Goal: Task Accomplishment & Management: Complete application form

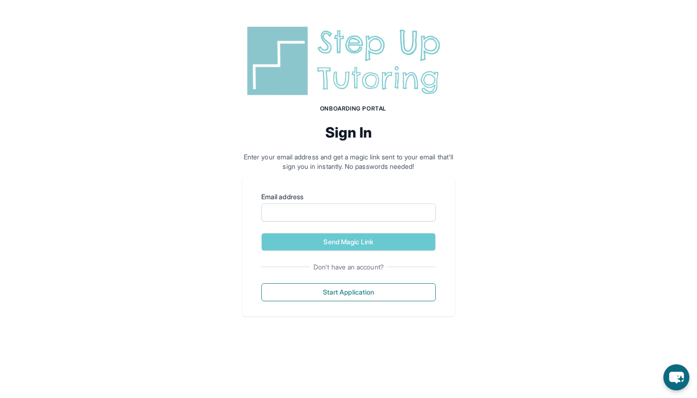
click at [388, 183] on div "Email address Send Magic Link Don't have an account? Start Application" at bounding box center [348, 246] width 212 height 139
click at [352, 209] on input "Email address" at bounding box center [348, 212] width 174 height 18
type input "*"
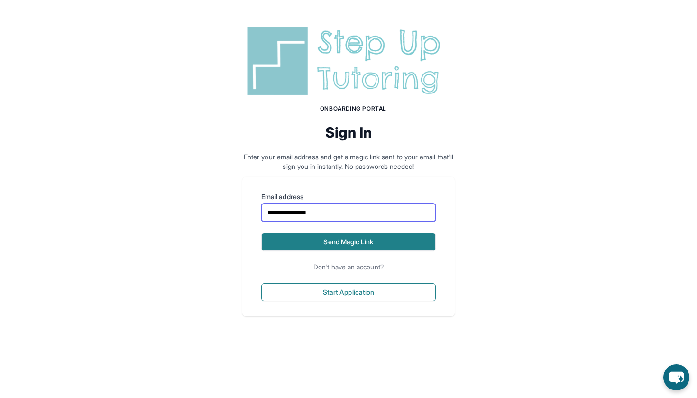
type input "**********"
click at [291, 246] on button "Send Magic Link" at bounding box center [348, 242] width 174 height 18
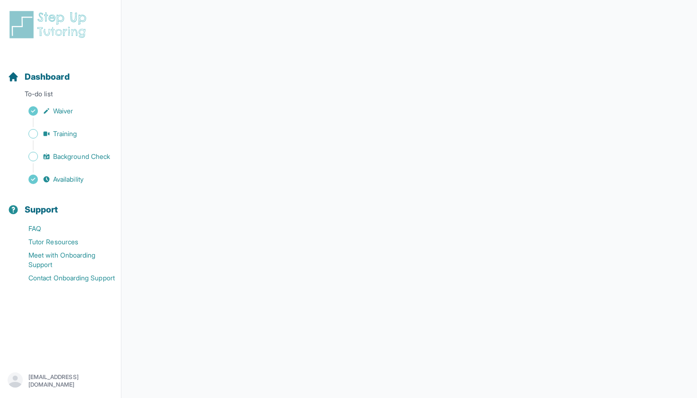
scroll to position [107, 0]
